Goal: Task Accomplishment & Management: Use online tool/utility

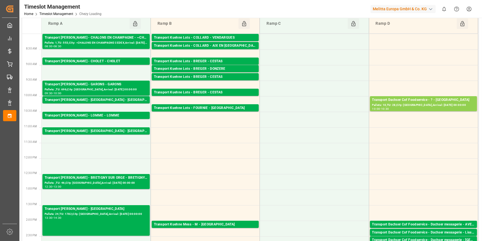
scroll to position [25, 0]
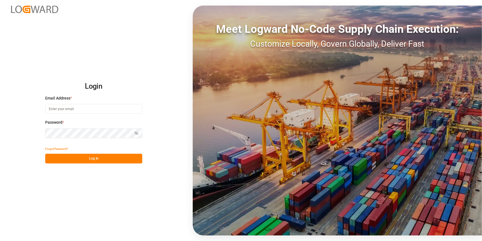
type input "chefequipe.fr.mse@melitta.fr"
click at [97, 159] on button "Log In" at bounding box center [93, 158] width 97 height 10
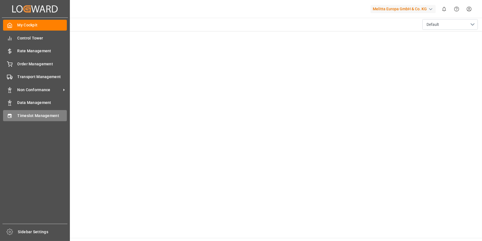
click at [22, 117] on span "Timeslot Management" at bounding box center [42, 116] width 50 height 6
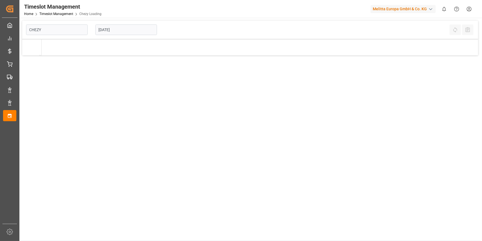
type input "Chezy Loading"
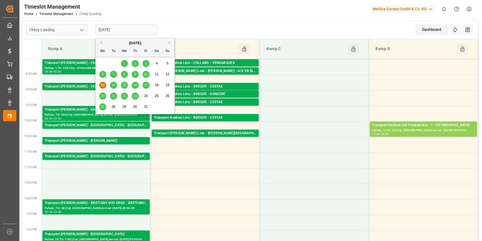
drag, startPoint x: 124, startPoint y: 26, endPoint x: 148, endPoint y: 68, distance: 48.6
click at [124, 26] on input "[DATE]" at bounding box center [126, 29] width 62 height 11
click at [112, 85] on span "14" at bounding box center [114, 85] width 4 height 4
type input "14-10-2025"
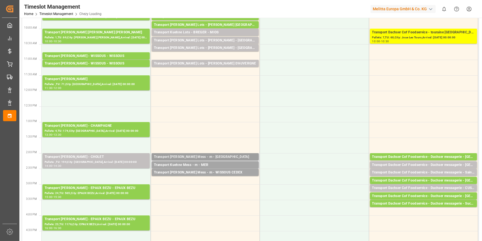
scroll to position [25, 0]
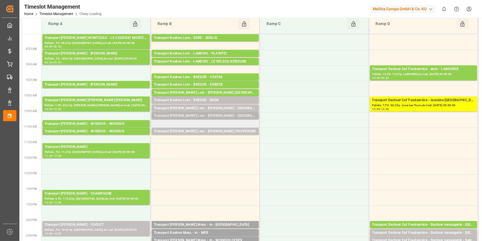
click at [240, 117] on div "Transport Kuehne Lots - BREGER - NIEDERHERGHEIM" at bounding box center [205, 116] width 103 height 6
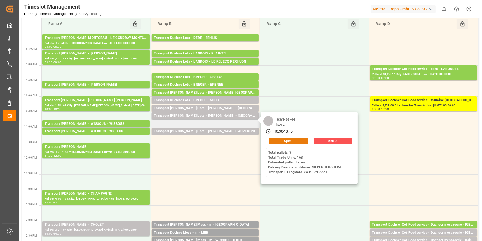
click at [288, 141] on button "Open" at bounding box center [288, 140] width 39 height 7
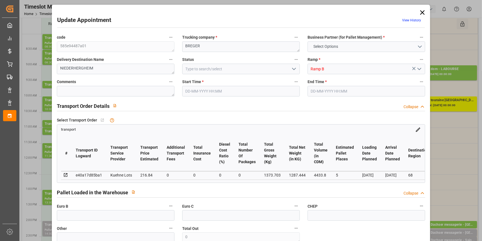
type input "5"
type input "216.84"
type input "0"
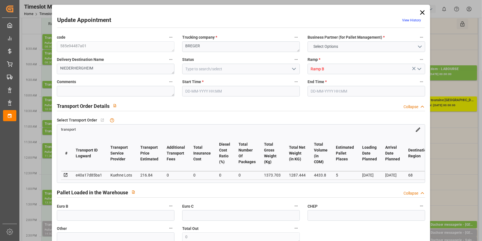
type input "216.84"
type input "0"
type input "1287.444"
type input "1587.74"
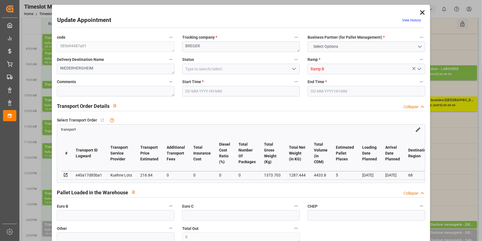
type input "4433.8"
type input "68"
type input "3"
type input "168"
type input "7"
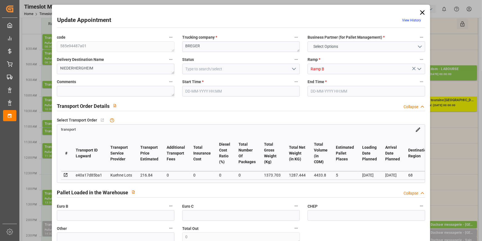
type input "101"
type input "1373.703"
type input "0"
type input "4710.8598"
type input "0"
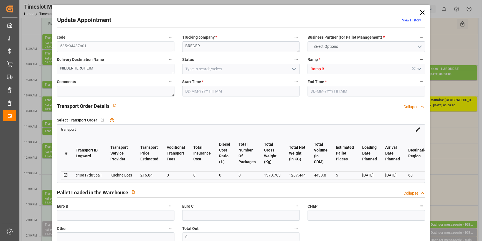
type input "0"
type input "21"
type input "35"
type input "14-10-2025 10:30"
type input "14-10-2025 10:45"
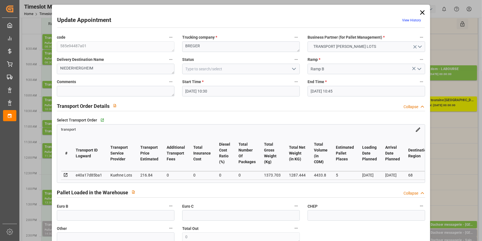
type input "13-10-2025 14:07"
type input "13-10-2025 11:18"
type input "20-10-2025"
type input "17-10-2025"
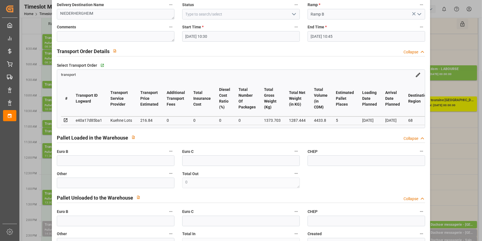
scroll to position [50, 0]
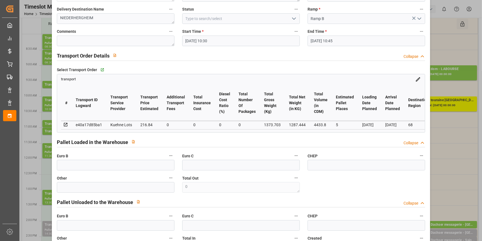
click at [293, 18] on icon "open menu" at bounding box center [294, 18] width 7 height 7
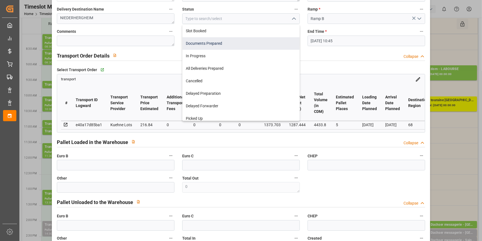
click at [221, 41] on div "Documents Prepared" at bounding box center [241, 43] width 117 height 12
type input "Documents Prepared"
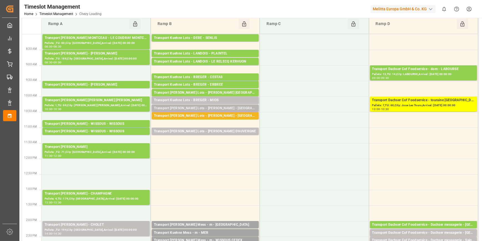
click at [231, 105] on div "Transport Kuehne Lots - BREGER - CORBAS" at bounding box center [205, 108] width 103 height 6
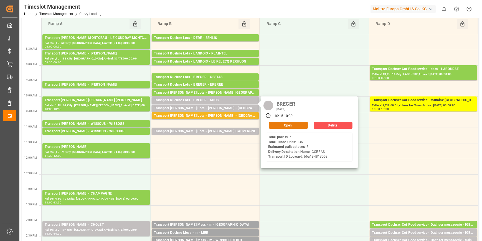
click at [291, 124] on button "Open" at bounding box center [288, 125] width 39 height 7
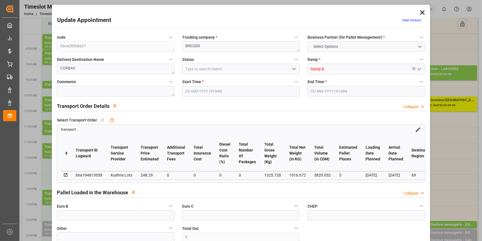
type input "5"
type input "248.29"
type input "0"
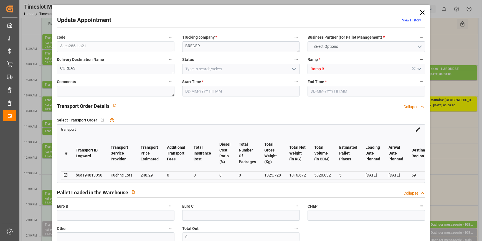
type input "248.29"
type input "0"
type input "1016.672"
type input "1550.944"
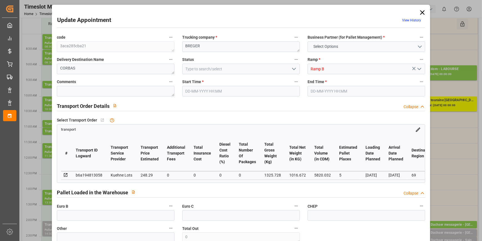
type input "5820.032"
type input "69"
type input "7"
type input "136"
type input "8"
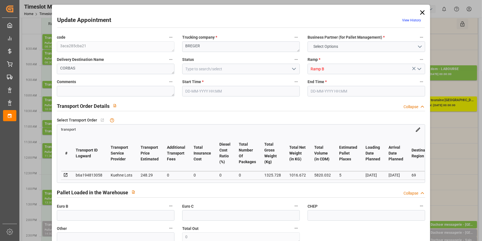
type input "101"
type input "1325.728"
type input "0"
type input "4710.8598"
type input "0"
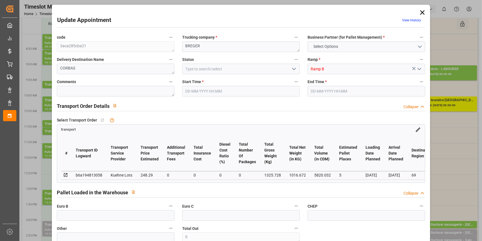
type input "0"
type input "21"
type input "35"
type input "14-10-2025 10:15"
type input "14-10-2025 10:30"
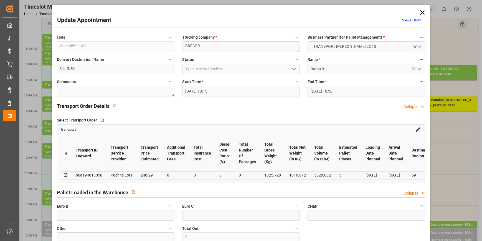
type input "13-10-2025 14:06"
type input "13-10-2025 11:18"
type input "20-10-2025"
type input "16-10-2025"
click at [293, 67] on icon "open menu" at bounding box center [294, 68] width 7 height 7
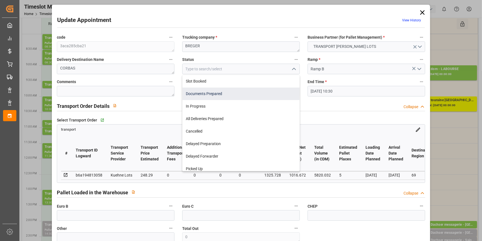
click at [228, 94] on div "Documents Prepared" at bounding box center [241, 93] width 117 height 12
type input "Documents Prepared"
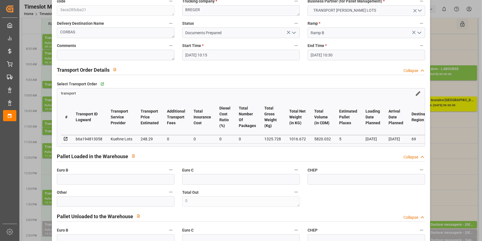
scroll to position [0, 0]
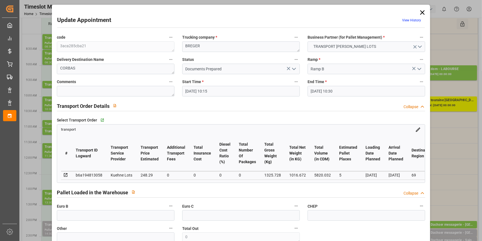
click at [292, 67] on icon "open menu" at bounding box center [294, 68] width 7 height 7
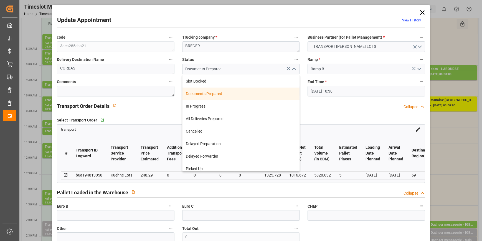
click at [218, 94] on div "Documents Prepared" at bounding box center [241, 93] width 117 height 12
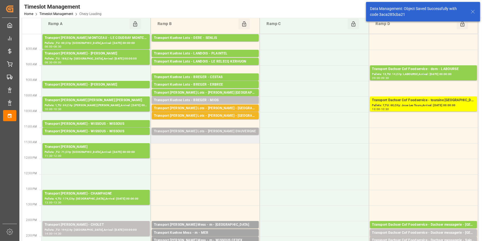
click at [230, 130] on div "Transport Kuehne Lots - PEDRETTI - COURNON D'AUVERGNE" at bounding box center [205, 131] width 103 height 6
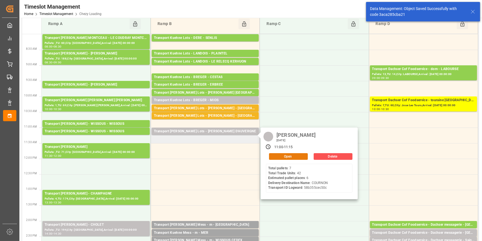
click at [287, 157] on button "Open" at bounding box center [288, 156] width 39 height 7
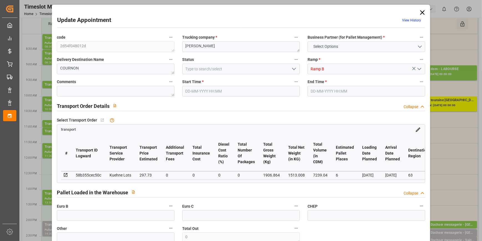
type input "6"
type input "297.73"
type input "0"
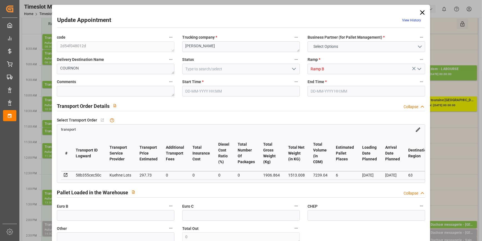
type input "297.73"
type input "0"
type input "1513.008"
type input "2298"
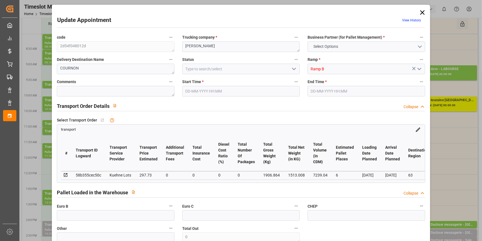
type input "7239.04"
type input "63"
type input "7"
type input "42"
type input "8"
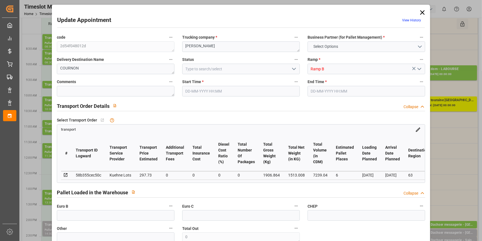
type input "101"
type input "1906.864"
type input "0"
type input "4710.8598"
type input "0"
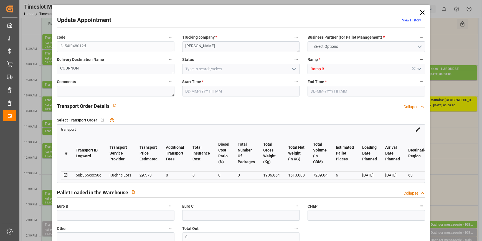
type input "0"
type input "21"
type input "35"
type input "14-10-2025 11:00"
type input "14-10-2025 11:15"
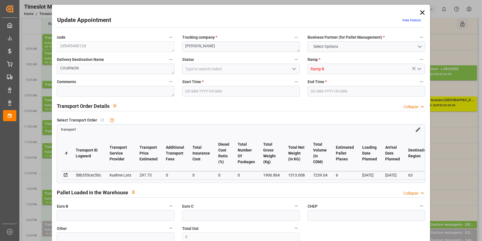
type input "13-10-2025 14:07"
type input "13-10-2025 11:18"
type input "20-10-2025"
type input "16-10-2025"
click at [293, 69] on polyline "open menu" at bounding box center [293, 69] width 3 height 2
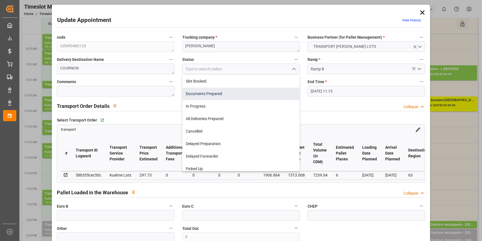
click at [220, 92] on div "Documents Prepared" at bounding box center [241, 93] width 117 height 12
type input "Documents Prepared"
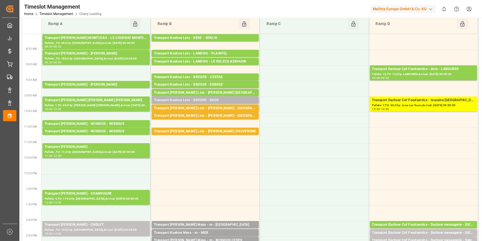
click at [235, 99] on div "Transport Kuehne Lots - BREGER - MIOS" at bounding box center [205, 100] width 103 height 6
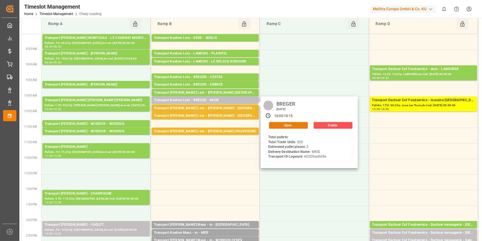
click at [289, 124] on button "Open" at bounding box center [288, 125] width 39 height 7
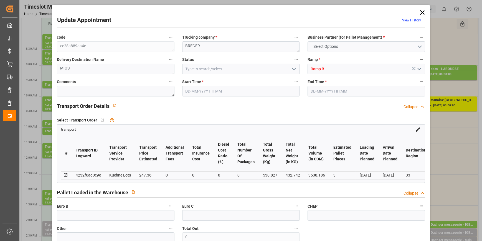
type input "3"
type input "247.36"
type input "0"
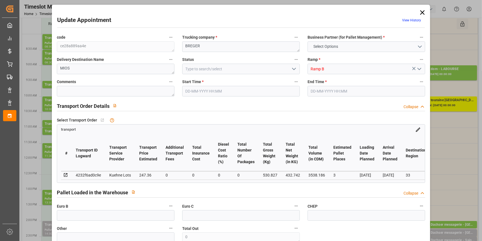
type input "247.36"
type input "0"
type input "432.742"
type input "599.827"
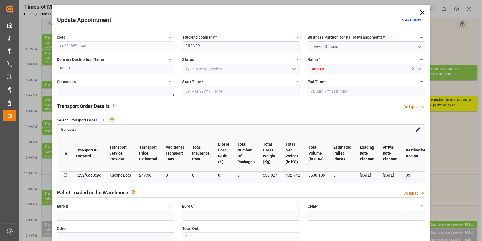
type input "3538.186"
type input "33"
type input "0"
type input "305"
type input "3"
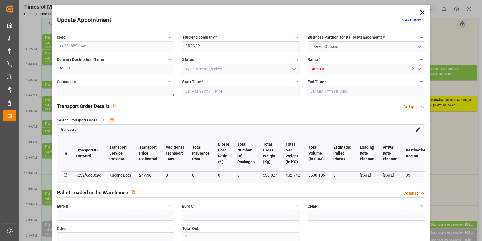
type input "101"
type input "530.827"
type input "0"
type input "4710.8598"
type input "0"
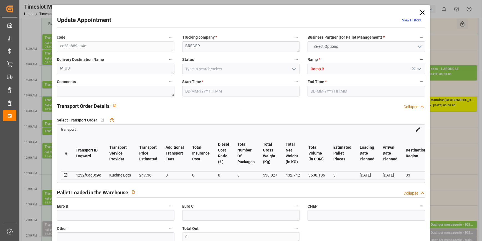
type input "0"
type input "21"
type input "35"
type input "14-10-2025 10:00"
type input "14-10-2025 10:15"
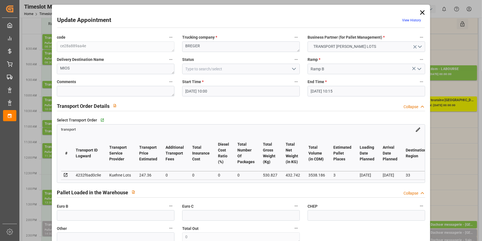
type input "13-10-2025 14:05"
type input "13-10-2025 11:15"
type input "17-10-2025"
type input "15-10-2025"
drag, startPoint x: 294, startPoint y: 69, endPoint x: 287, endPoint y: 72, distance: 7.8
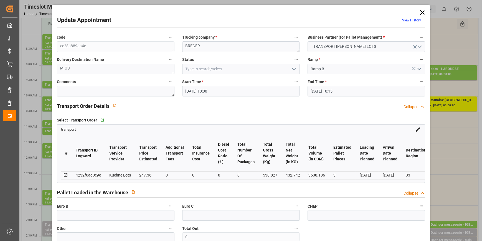
click at [294, 69] on icon "open menu" at bounding box center [294, 68] width 7 height 7
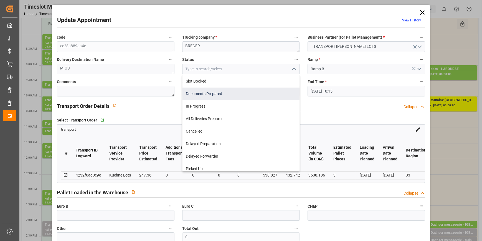
click at [224, 91] on div "Documents Prepared" at bounding box center [241, 93] width 117 height 12
type input "Documents Prepared"
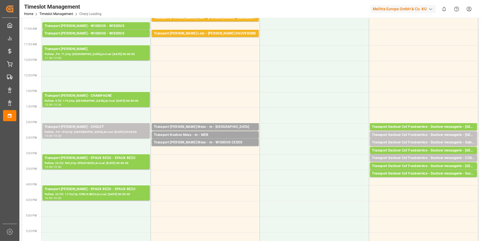
scroll to position [126, 0]
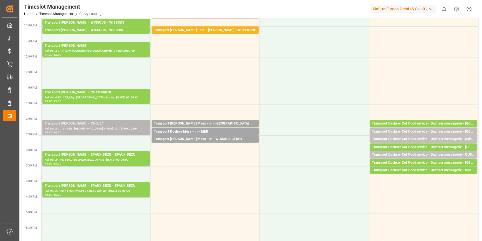
click at [100, 127] on div "Pallets: ,TU: 194,City: CHOLET,Arrival: 2025-10-16 00:00:00" at bounding box center [96, 128] width 103 height 5
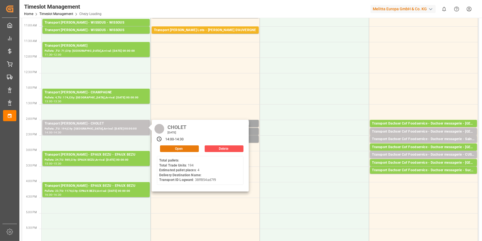
click at [177, 147] on button "Open" at bounding box center [179, 148] width 39 height 7
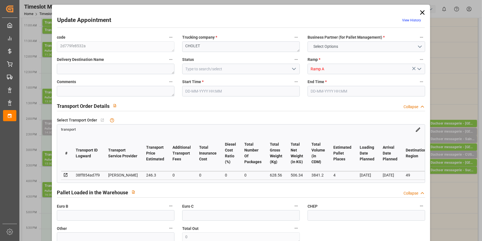
type input "4"
type input "246.3"
type input "0"
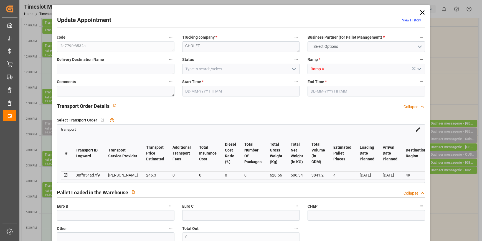
type input "237.9751"
type input "-8.3249"
type input "0"
type input "506.34"
type input "793.36"
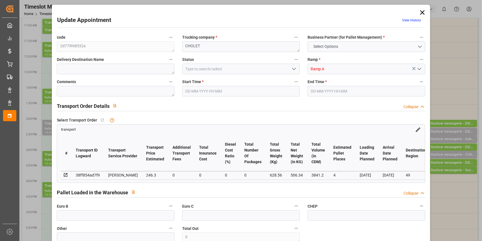
type input "3841.2"
type input "49"
type input "0"
type input "194"
type input "6"
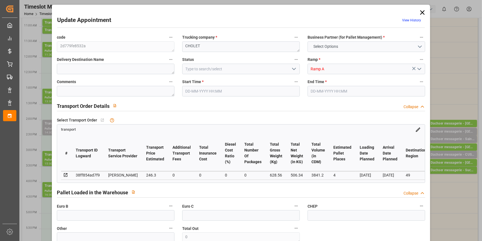
type input "101"
type input "628.56"
type input "0"
type input "4710.8598"
type input "0"
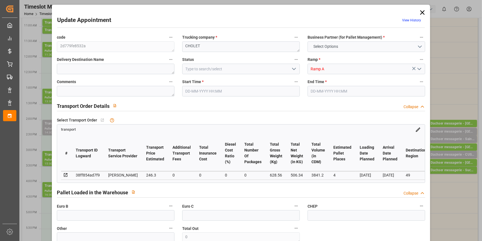
type input "0"
type input "21"
type input "35"
type input "14-10-2025 14:00"
type input "14-10-2025 14:30"
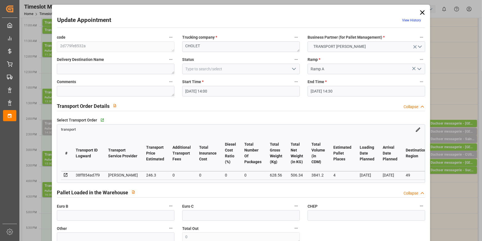
type input "13-10-2025 12:03"
type input "13-10-2025 11:20"
type input "16-10-2025"
type input "15-10-2025"
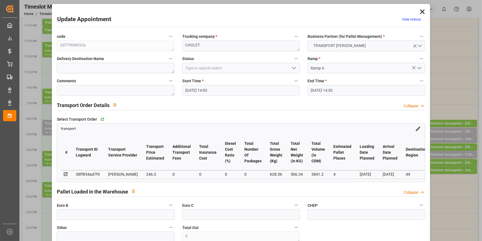
scroll to position [0, 0]
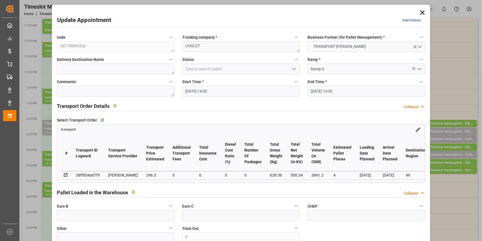
click at [423, 11] on icon at bounding box center [423, 13] width 8 height 8
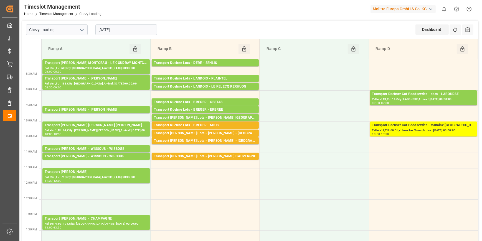
click at [132, 29] on input "14-10-2025" at bounding box center [126, 29] width 62 height 11
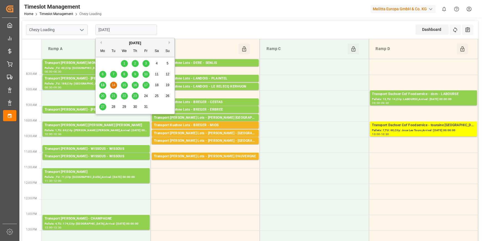
click at [124, 86] on span "15" at bounding box center [124, 85] width 4 height 4
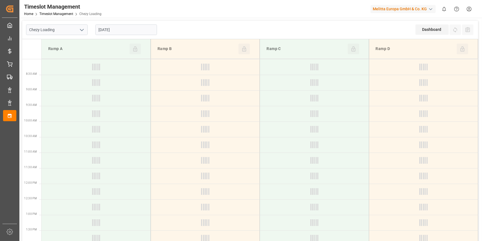
type input "15-10-2025"
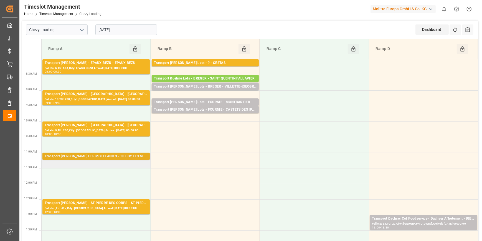
click at [114, 156] on div "Transport Delisle - TILLOY LES MOFFLAINES - TILLOY LES MOFFLAINES" at bounding box center [96, 156] width 103 height 6
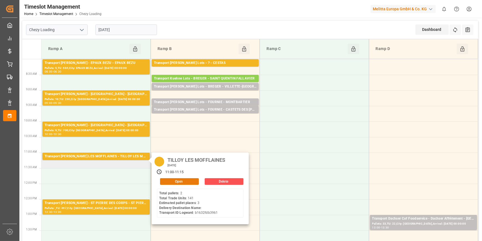
click at [183, 181] on button "Open" at bounding box center [179, 181] width 39 height 7
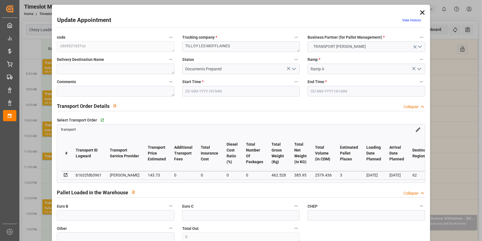
type input "15-10-2025 11:00"
type input "15-10-2025 11:15"
type input "09-10-2025 13:51"
type input "09-10-2025 11:29"
type input "16-10-2025"
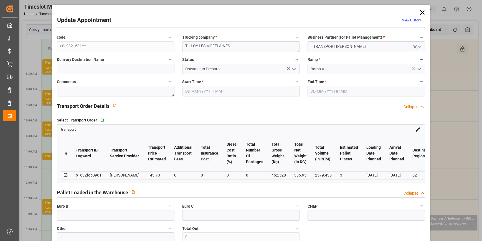
type input "15-10-2025"
click at [292, 68] on icon "open menu" at bounding box center [294, 68] width 7 height 7
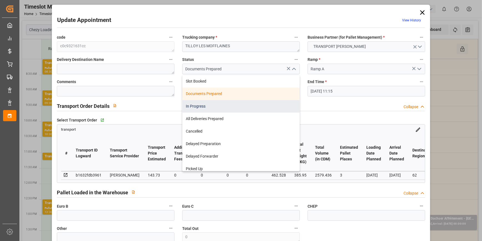
click at [195, 106] on div "In Progress" at bounding box center [241, 106] width 117 height 12
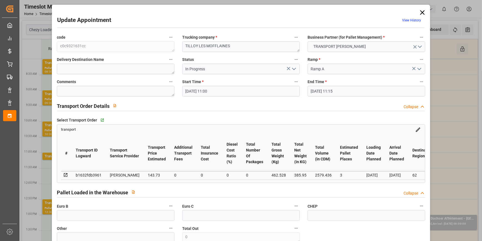
click at [294, 69] on polyline "open menu" at bounding box center [293, 69] width 3 height 2
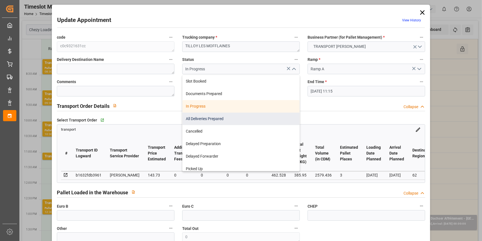
click at [201, 116] on div "All Deliveries Prepared" at bounding box center [241, 118] width 117 height 12
type input "All Deliveries Prepared"
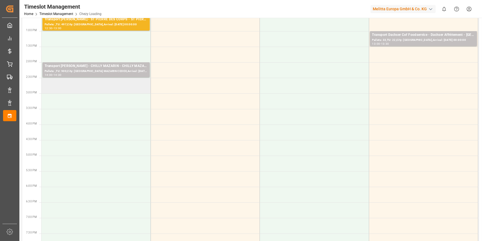
scroll to position [7, 0]
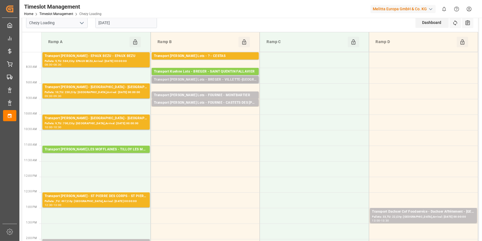
click at [230, 78] on div "Transport Kuehne Lots - BREGER - VILLETTE-DANTHON" at bounding box center [205, 80] width 103 height 6
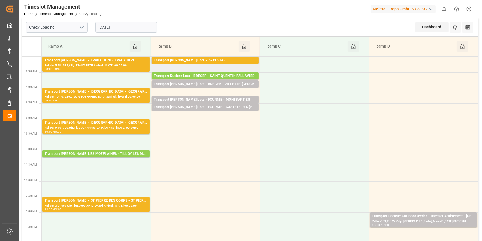
scroll to position [0, 0]
